Goal: Task Accomplishment & Management: Use online tool/utility

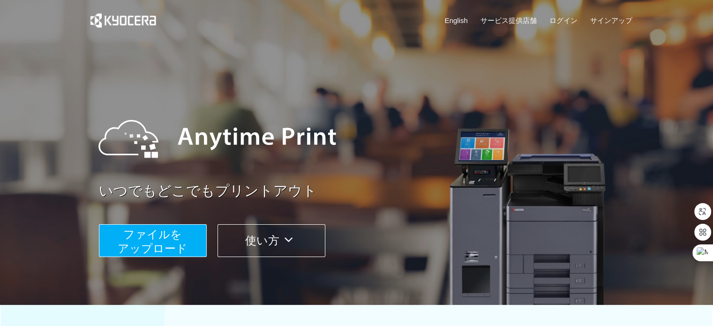
click at [176, 241] on span "ファイルを ​​アップロード" at bounding box center [153, 241] width 70 height 27
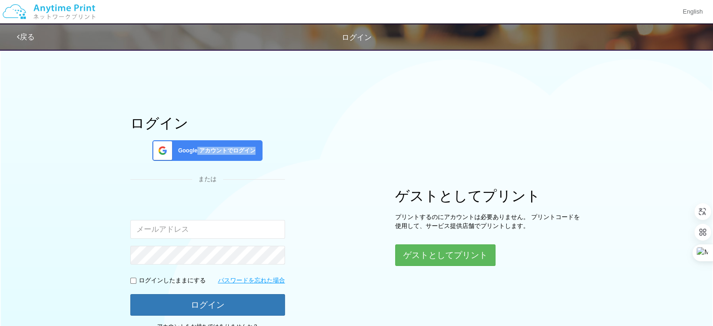
drag, startPoint x: 193, startPoint y: 163, endPoint x: 198, endPoint y: 148, distance: 16.0
click at [198, 148] on div "ログイン Google アカウントでログイン または 入力されたメールアドレスまたはパスワードが正しくありません。 ログインしたままにする パスワードを忘れた…" at bounding box center [207, 227] width 155 height 224
click at [198, 148] on span "Google アカウントでログイン" at bounding box center [214, 151] width 81 height 8
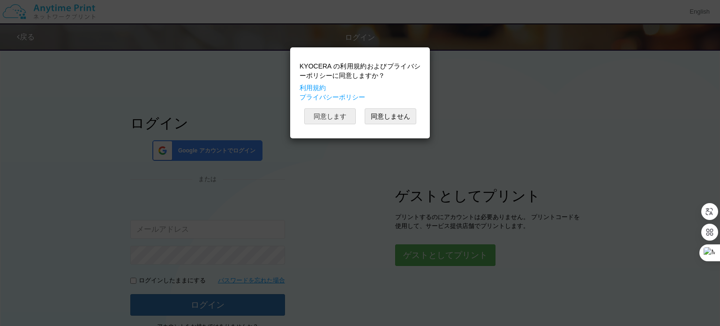
click at [338, 113] on button "同意します" at bounding box center [330, 116] width 52 height 16
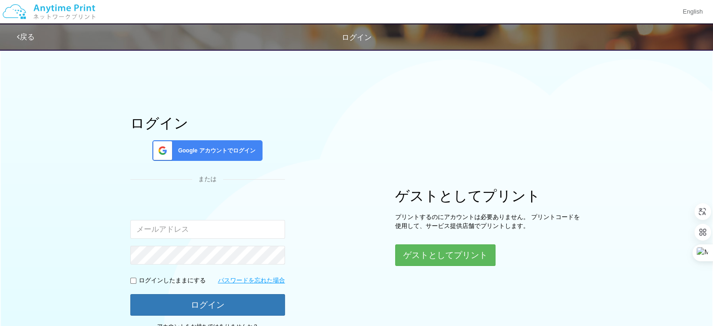
click at [338, 297] on div "ログイン Google アカウントでログイン または 入力されたメールアドレスまたはパスワードが正しくありません。 ログインしたままにする パスワードを忘れた…" at bounding box center [356, 191] width 563 height 295
click at [365, 132] on div "ログイン Google アカウントでログイン または 入力されたメールアドレスまたはパスワードが正しくありません。 ログインしたままにする パスワードを忘れた…" at bounding box center [356, 191] width 563 height 295
click at [220, 143] on div "Google アカウントでログイン" at bounding box center [207, 150] width 110 height 21
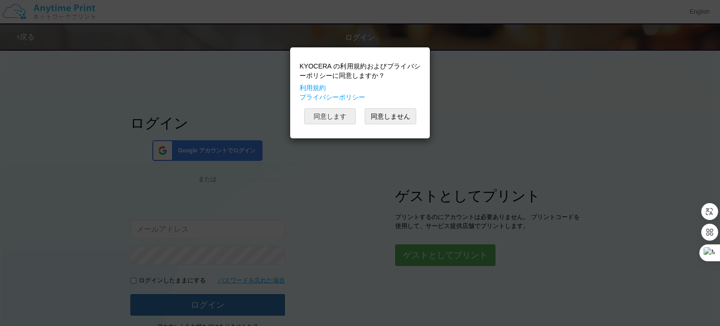
click at [329, 116] on button "同意します" at bounding box center [330, 116] width 52 height 16
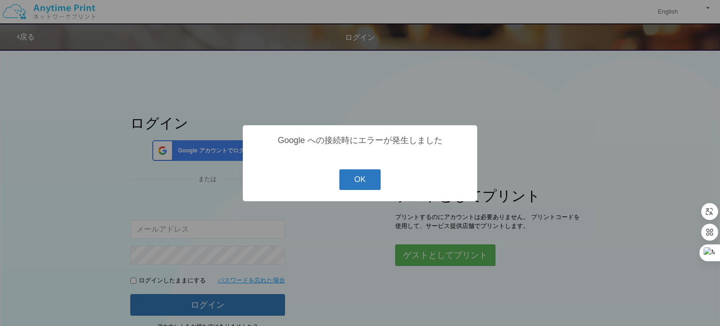
click at [347, 183] on button "OK" at bounding box center [360, 179] width 42 height 21
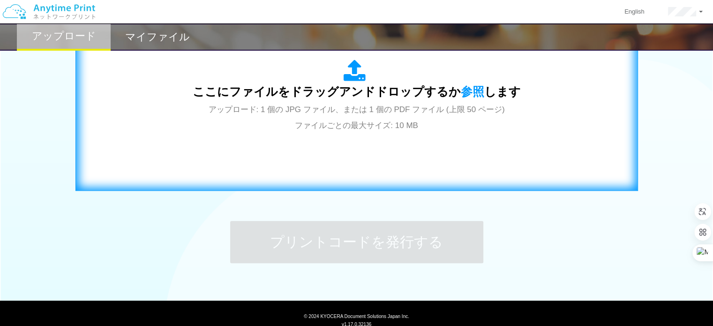
scroll to position [334, 0]
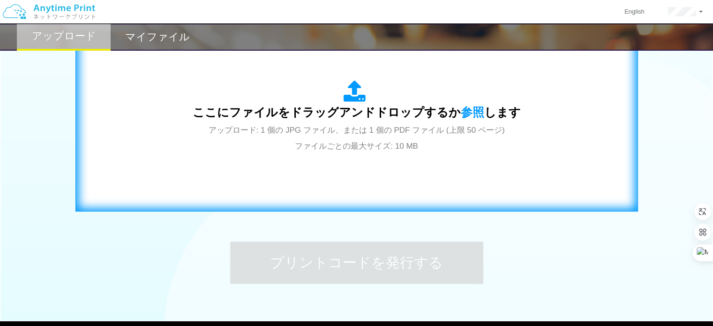
click at [329, 144] on span "アップロード: 1 個の JPG ファイル、または 1 個の PDF ファイル (上限 50 ページ) ファイルごとの最大サイズ: 10 MB" at bounding box center [357, 138] width 296 height 25
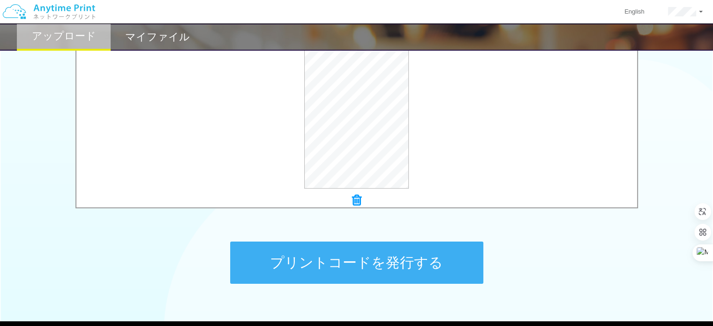
click at [360, 256] on button "プリントコードを発行する" at bounding box center [356, 262] width 253 height 42
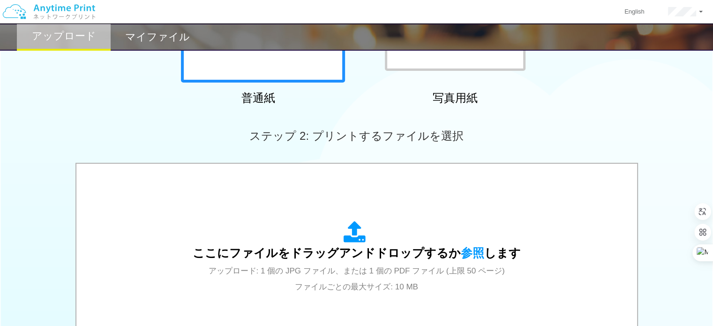
scroll to position [195, 0]
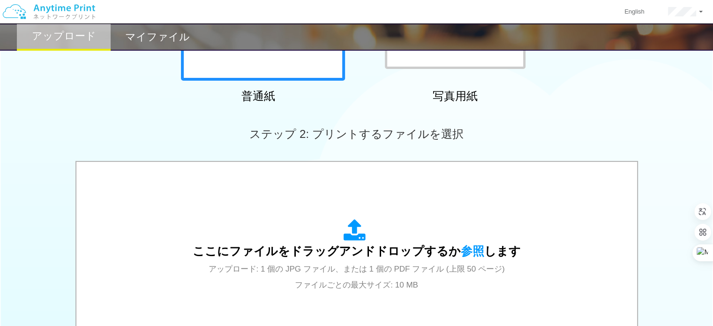
click at [290, 223] on body "English アカウント設定 ログアウト アップロード マイファイル ステップ 1: 用紙の種類を選択 普通紙" at bounding box center [356, 151] width 713 height 692
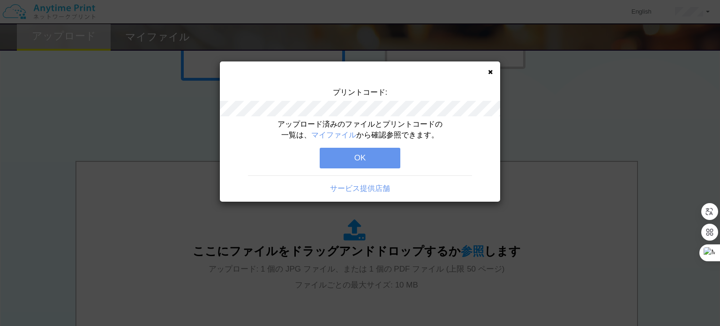
click at [371, 149] on button "OK" at bounding box center [360, 158] width 81 height 21
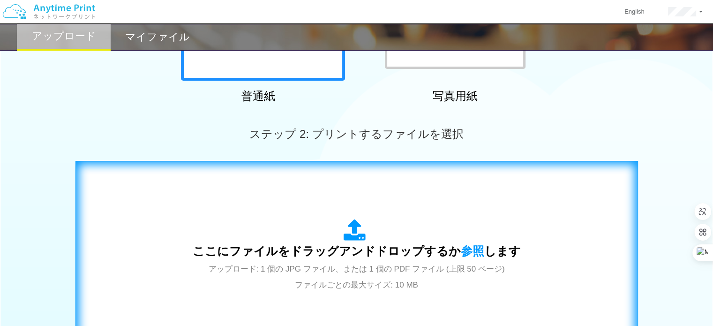
click at [268, 232] on div "ここにファイルをドラッグアンドドロップするか 参照 します アップロード: 1 個の JPG ファイル、または 1 個の PDF ファイル (上限 50 ペー…" at bounding box center [357, 255] width 328 height 73
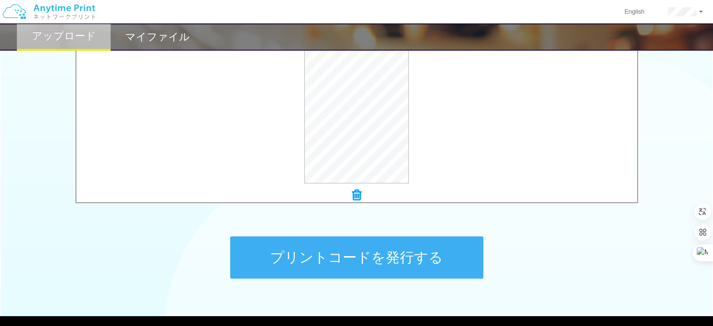
scroll to position [345, 0]
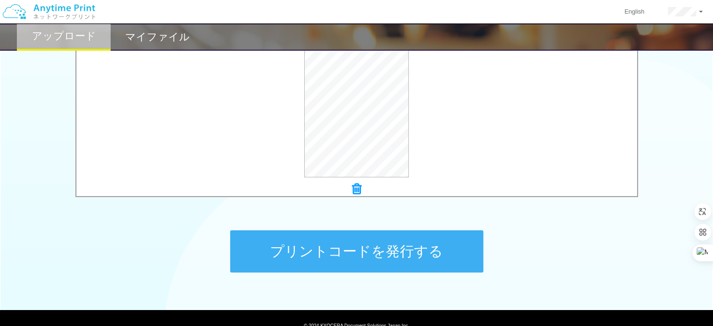
click at [360, 245] on button "プリントコードを発行する" at bounding box center [356, 251] width 253 height 42
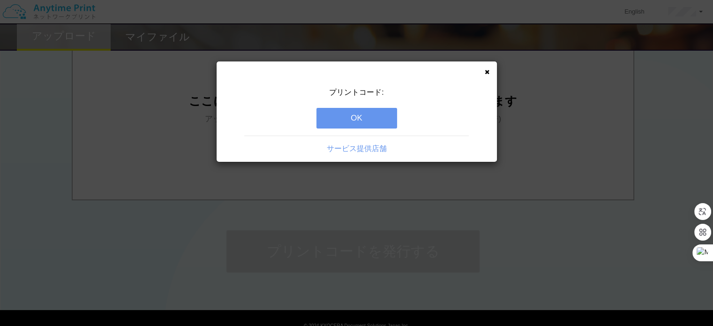
scroll to position [0, 0]
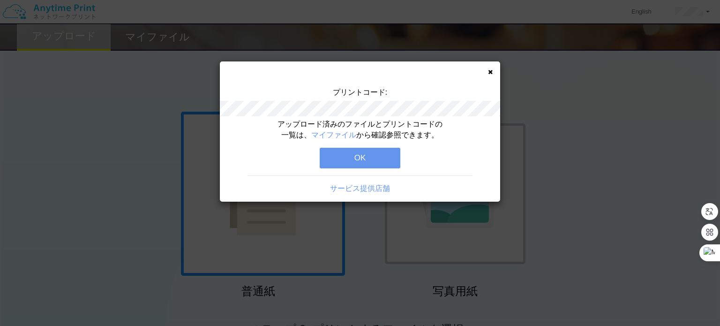
click at [341, 151] on button "OK" at bounding box center [360, 158] width 81 height 21
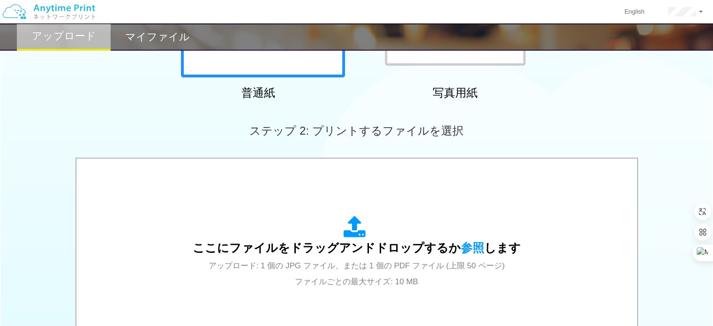
scroll to position [199, 0]
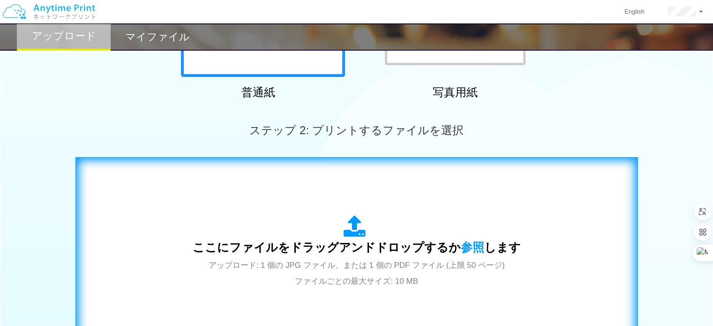
click at [282, 248] on span "ここにファイルをドラッグアンドドロップするか 参照 します" at bounding box center [357, 247] width 328 height 13
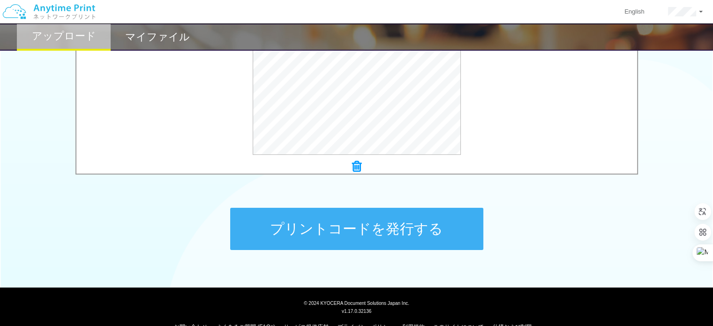
scroll to position [369, 0]
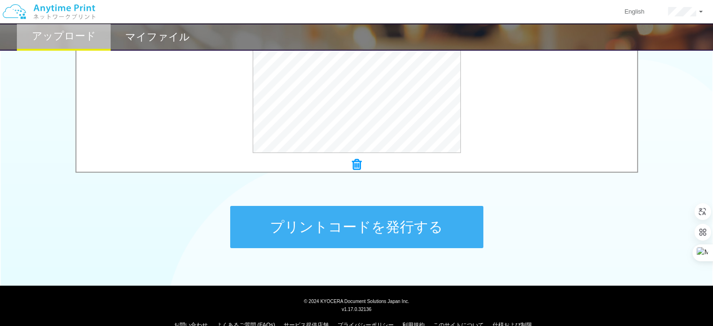
click at [349, 218] on button "プリントコードを発行する" at bounding box center [356, 227] width 253 height 42
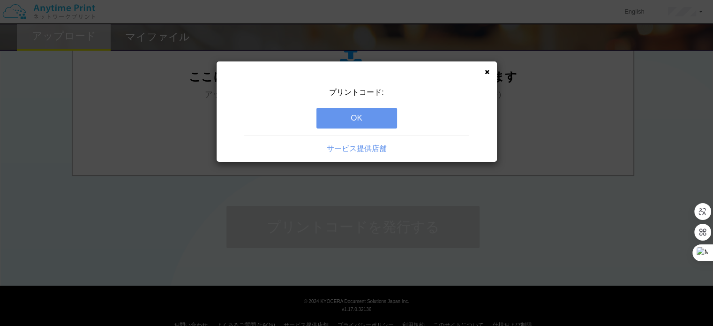
scroll to position [0, 0]
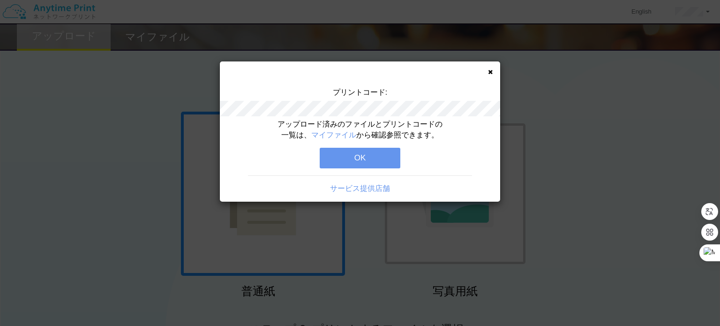
click at [356, 157] on button "OK" at bounding box center [360, 158] width 81 height 21
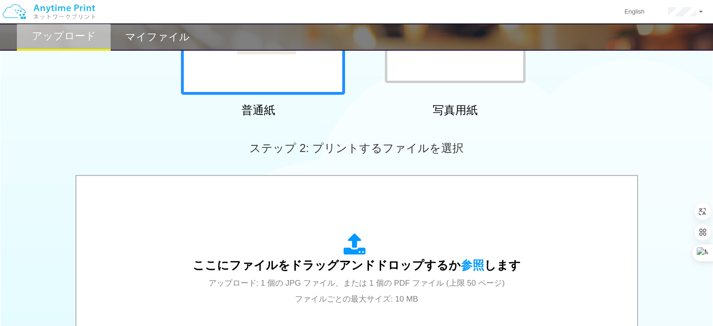
scroll to position [183, 0]
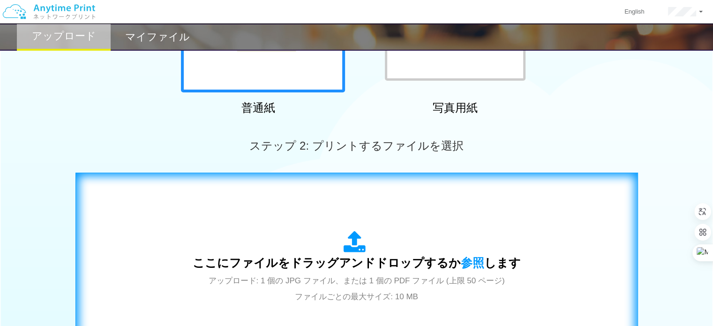
click at [240, 234] on div "ここにファイルをドラッグアンドドロップするか 参照 します アップロード: 1 個の JPG ファイル、または 1 個の PDF ファイル (上限 50 ペー…" at bounding box center [357, 267] width 328 height 73
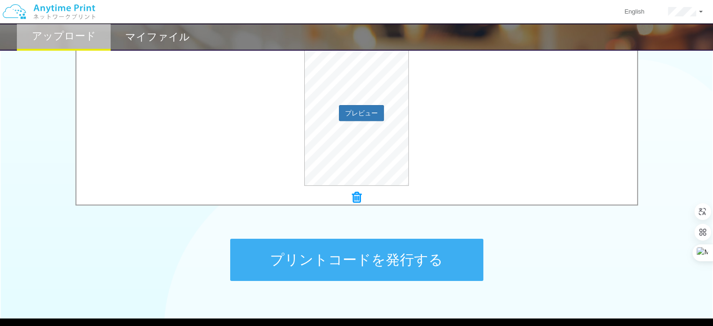
scroll to position [338, 0]
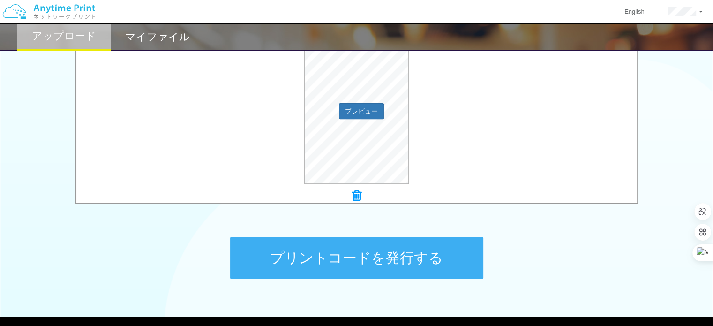
click at [372, 242] on button "プリントコードを発行する" at bounding box center [356, 258] width 253 height 42
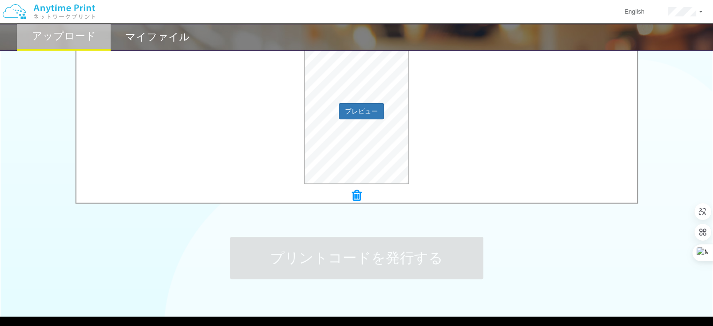
scroll to position [0, 0]
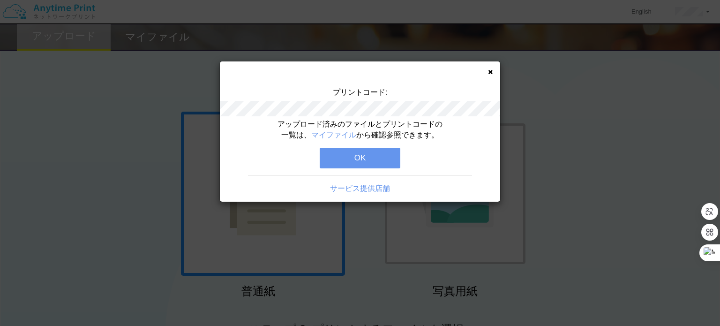
click at [376, 154] on button "OK" at bounding box center [360, 158] width 81 height 21
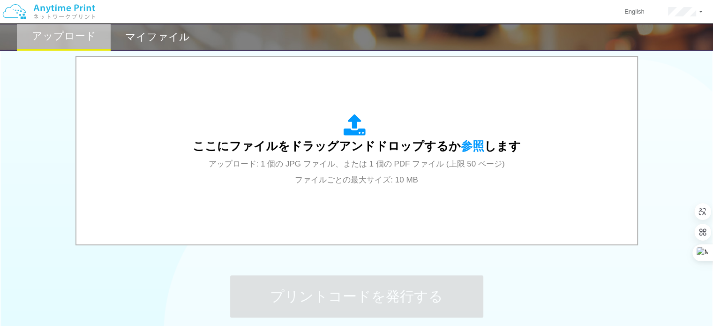
scroll to position [303, 0]
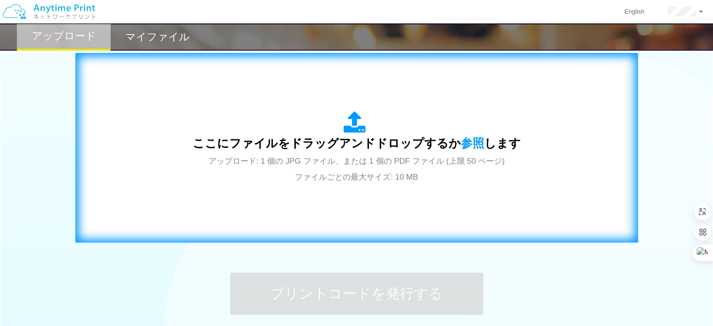
click at [596, 210] on div "ここにファイルをドラッグアンドドロップするか 参照 します アップロード: 1 個の JPG ファイル、または 1 個の PDF ファイル (上限 50 ペー…" at bounding box center [356, 148] width 543 height 170
click at [471, 162] on span "アップロード: 1 個の JPG ファイル、または 1 個の PDF ファイル (上限 50 ページ) ファイルごとの最大サイズ: 10 MB" at bounding box center [357, 169] width 296 height 25
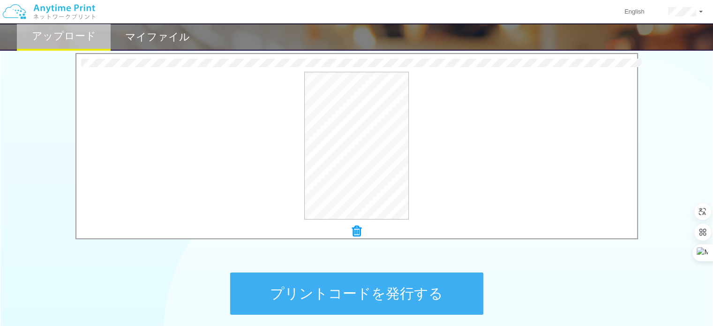
click at [391, 299] on button "プリントコードを発行する" at bounding box center [356, 293] width 253 height 42
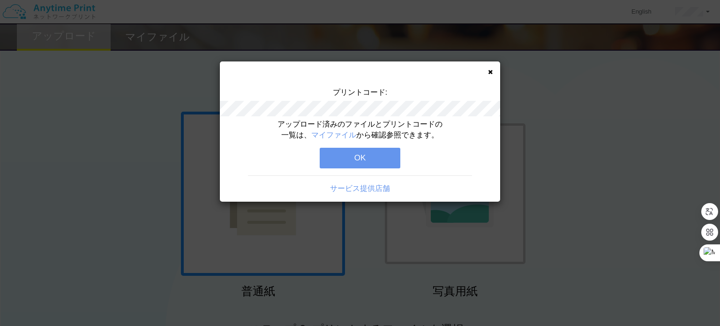
click at [368, 168] on button "OK" at bounding box center [360, 158] width 81 height 21
